Goal: Task Accomplishment & Management: Use online tool/utility

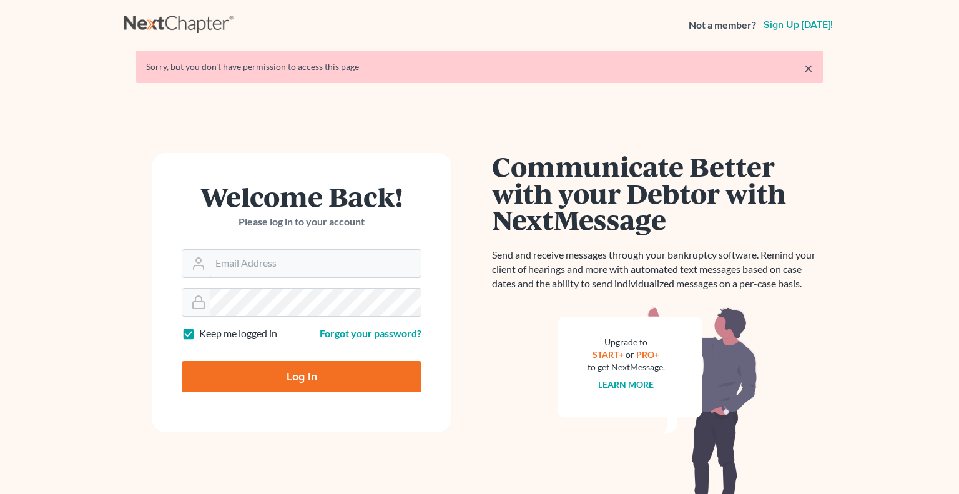
type input "[PERSON_NAME][EMAIL_ADDRESS][DOMAIN_NAME]"
click at [312, 377] on input "Log In" at bounding box center [302, 376] width 240 height 31
type input "Thinking..."
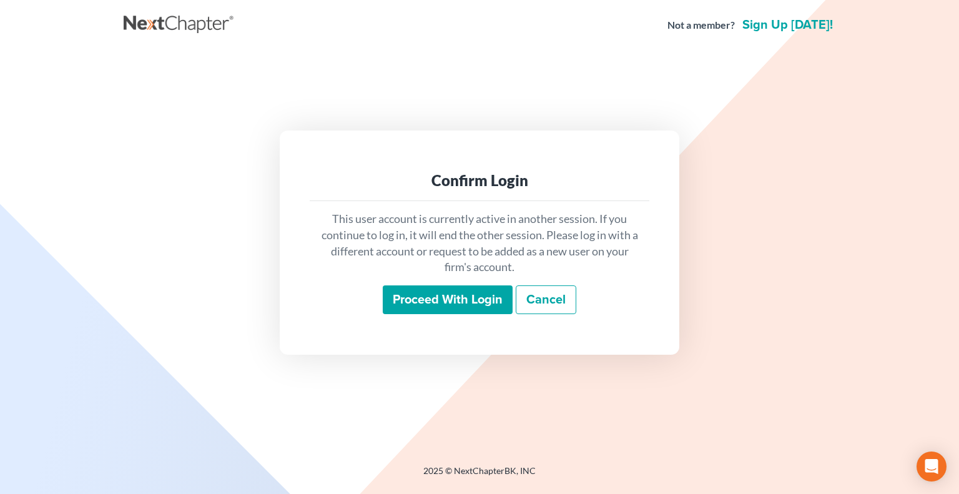
click at [469, 293] on input "Proceed with login" at bounding box center [448, 299] width 130 height 29
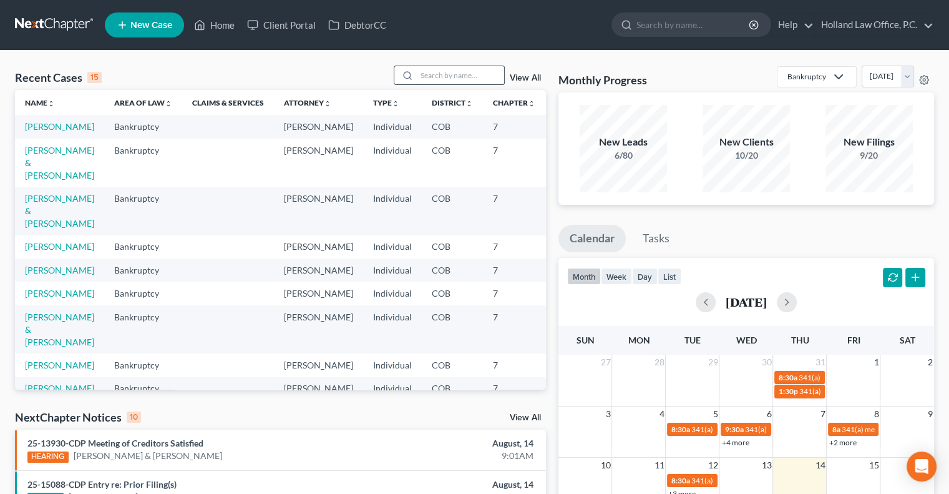
click at [474, 79] on input "search" at bounding box center [460, 75] width 87 height 18
click at [476, 73] on input "search" at bounding box center [460, 75] width 87 height 18
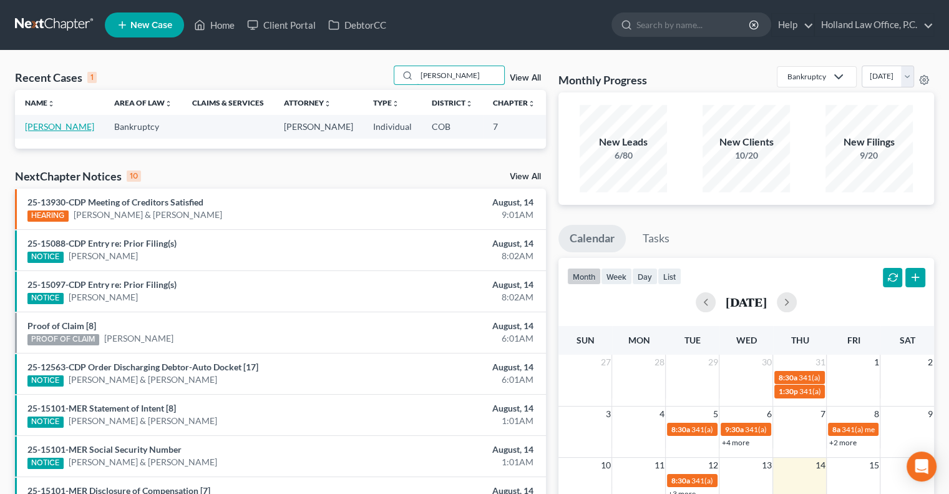
type input "[PERSON_NAME]"
click at [49, 130] on link "[PERSON_NAME]" at bounding box center [59, 126] width 69 height 11
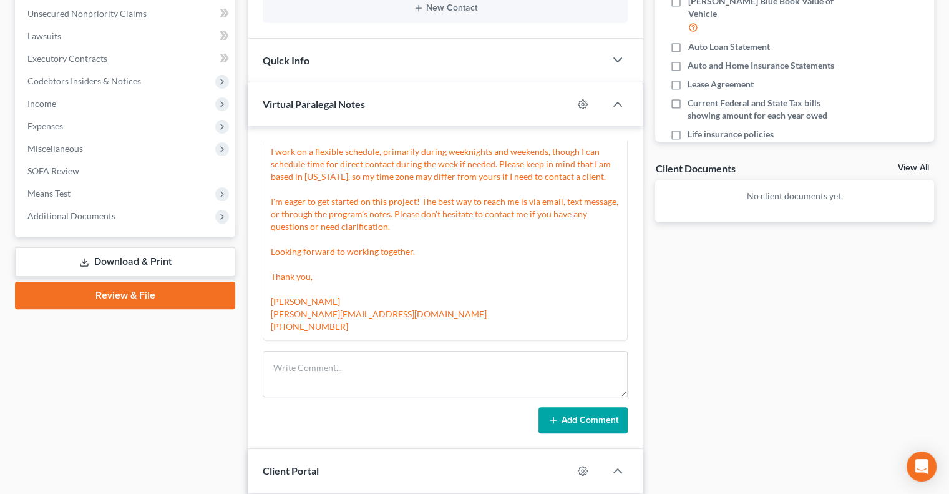
scroll to position [320, 0]
